Goal: Register for event/course

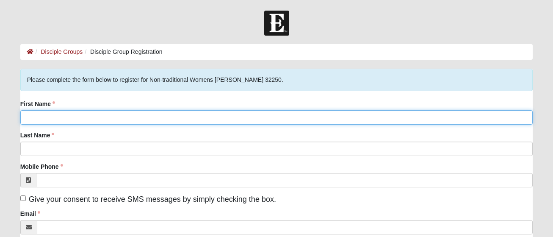
click at [43, 116] on input "First Name" at bounding box center [276, 117] width 513 height 14
type input "[PERSON_NAME]"
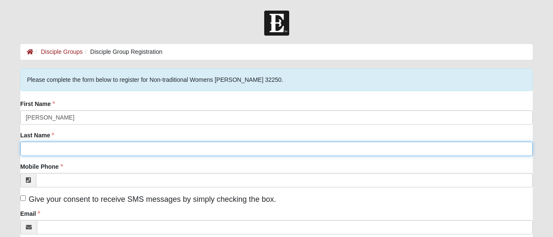
click at [29, 149] on input "Last Name" at bounding box center [276, 148] width 513 height 14
type input "[PERSON_NAME]"
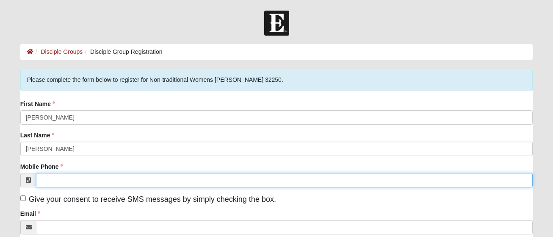
click at [43, 182] on input "Mobile Phone" at bounding box center [284, 180] width 497 height 14
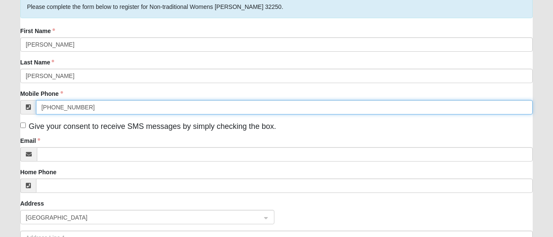
scroll to position [85, 0]
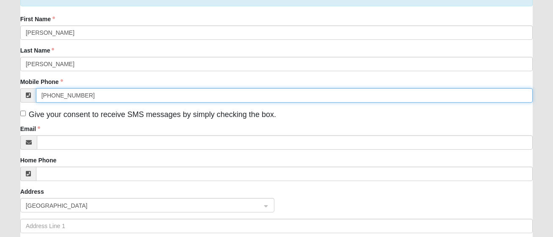
type input "[PHONE_NUMBER]"
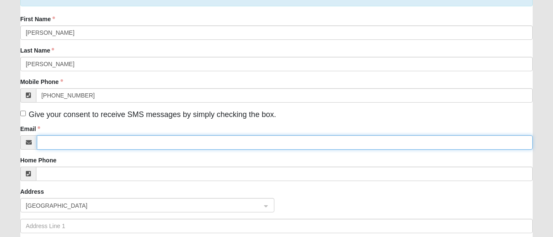
click at [48, 142] on input "Email" at bounding box center [285, 142] width 496 height 14
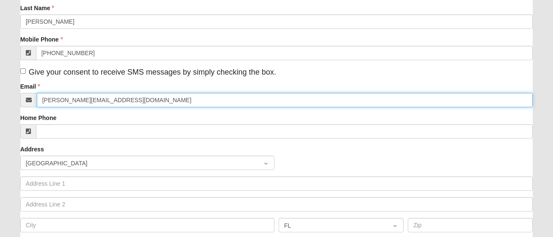
scroll to position [169, 0]
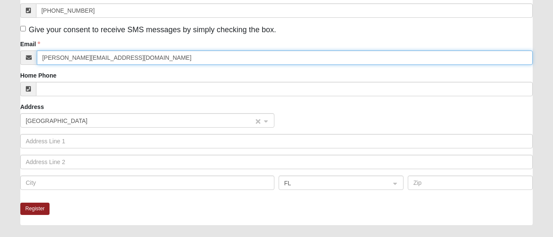
click at [54, 118] on span "[GEOGRAPHIC_DATA]" at bounding box center [140, 120] width 228 height 9
type input "[PERSON_NAME][EMAIL_ADDRESS][DOMAIN_NAME]"
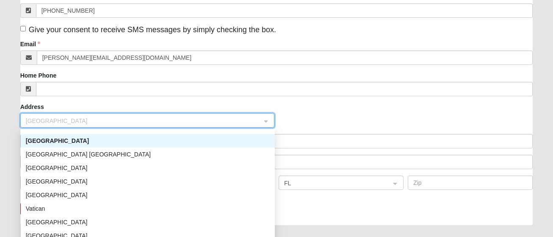
scroll to position [3261, 0]
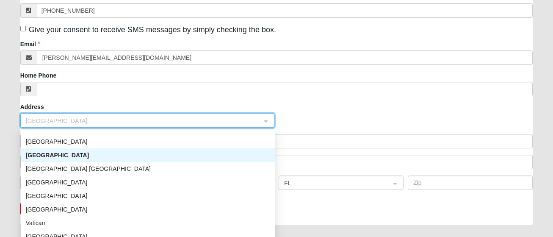
click at [65, 153] on div "[GEOGRAPHIC_DATA]" at bounding box center [148, 154] width 244 height 9
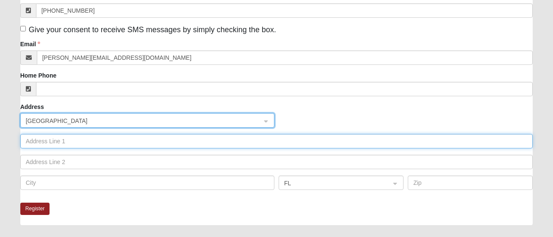
click at [46, 141] on input "text" at bounding box center [276, 141] width 513 height 14
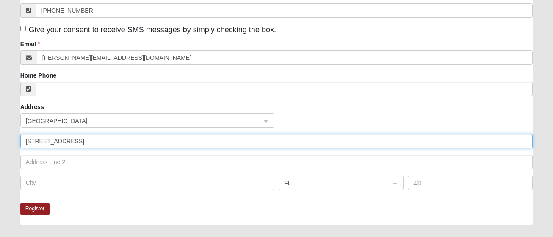
type input "[STREET_ADDRESS]"
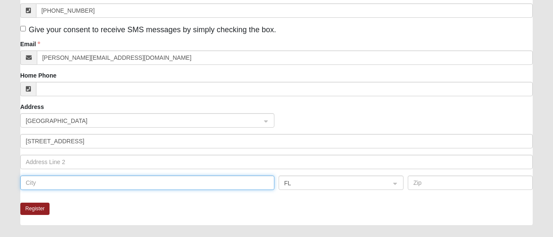
click at [39, 184] on input "text" at bounding box center [147, 182] width 254 height 14
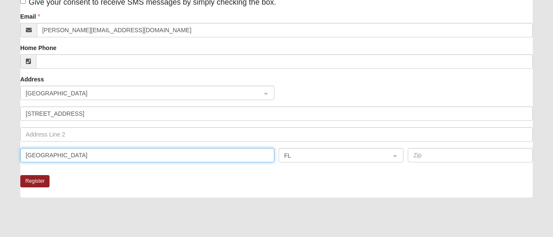
scroll to position [212, 0]
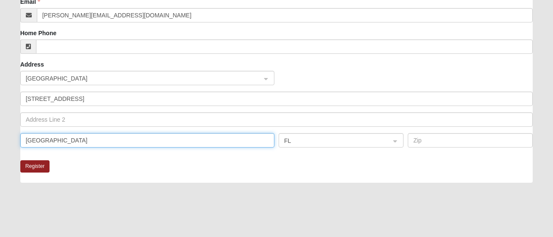
type input "[GEOGRAPHIC_DATA]"
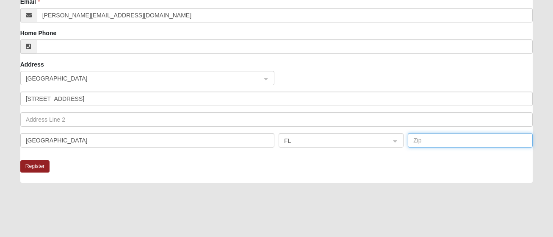
click at [430, 140] on input "text" at bounding box center [470, 140] width 125 height 14
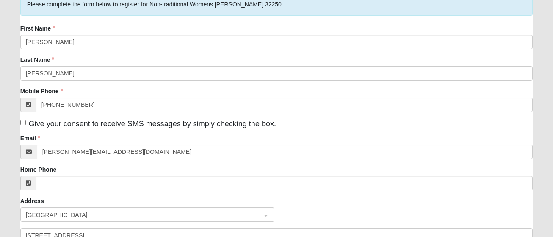
scroll to position [85, 0]
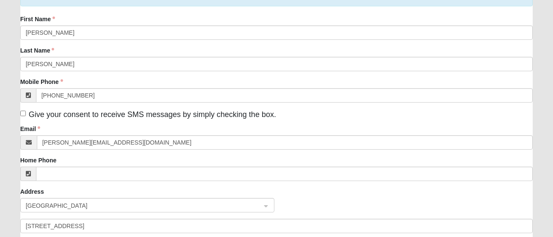
type input "32250"
click at [23, 113] on input "Give your consent to receive SMS messages by simply checking the box." at bounding box center [23, 113] width 6 height 6
checkbox input "true"
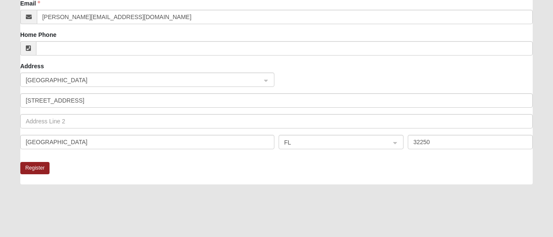
scroll to position [212, 0]
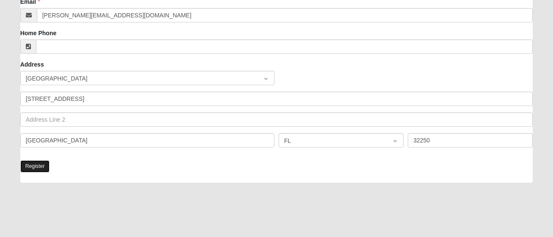
click at [42, 165] on button "Register" at bounding box center [35, 166] width 30 height 12
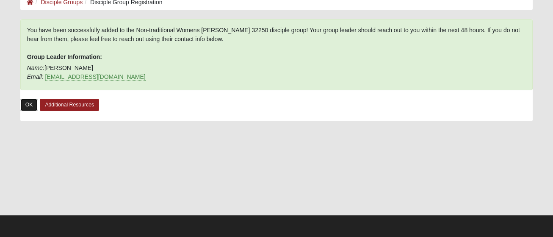
click at [30, 105] on link "OK" at bounding box center [29, 105] width 18 height 12
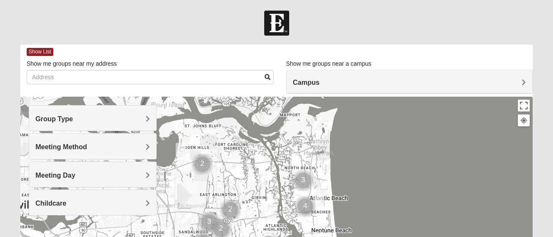
click at [520, 83] on h4 "Campus" at bounding box center [409, 82] width 233 height 8
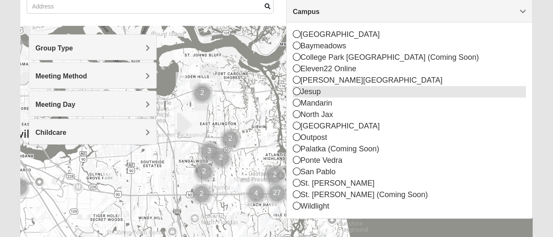
scroll to position [85, 0]
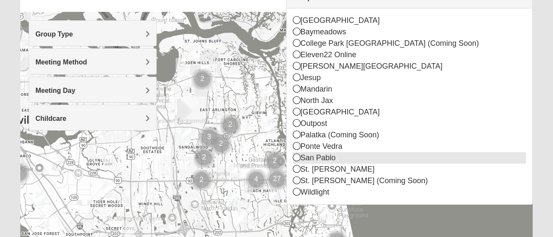
click at [297, 158] on icon at bounding box center [297, 157] width 8 height 8
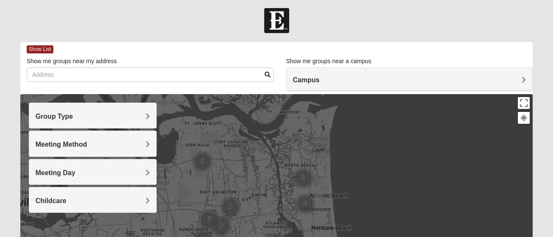
scroll to position [0, 0]
